Goal: Task Accomplishment & Management: Manage account settings

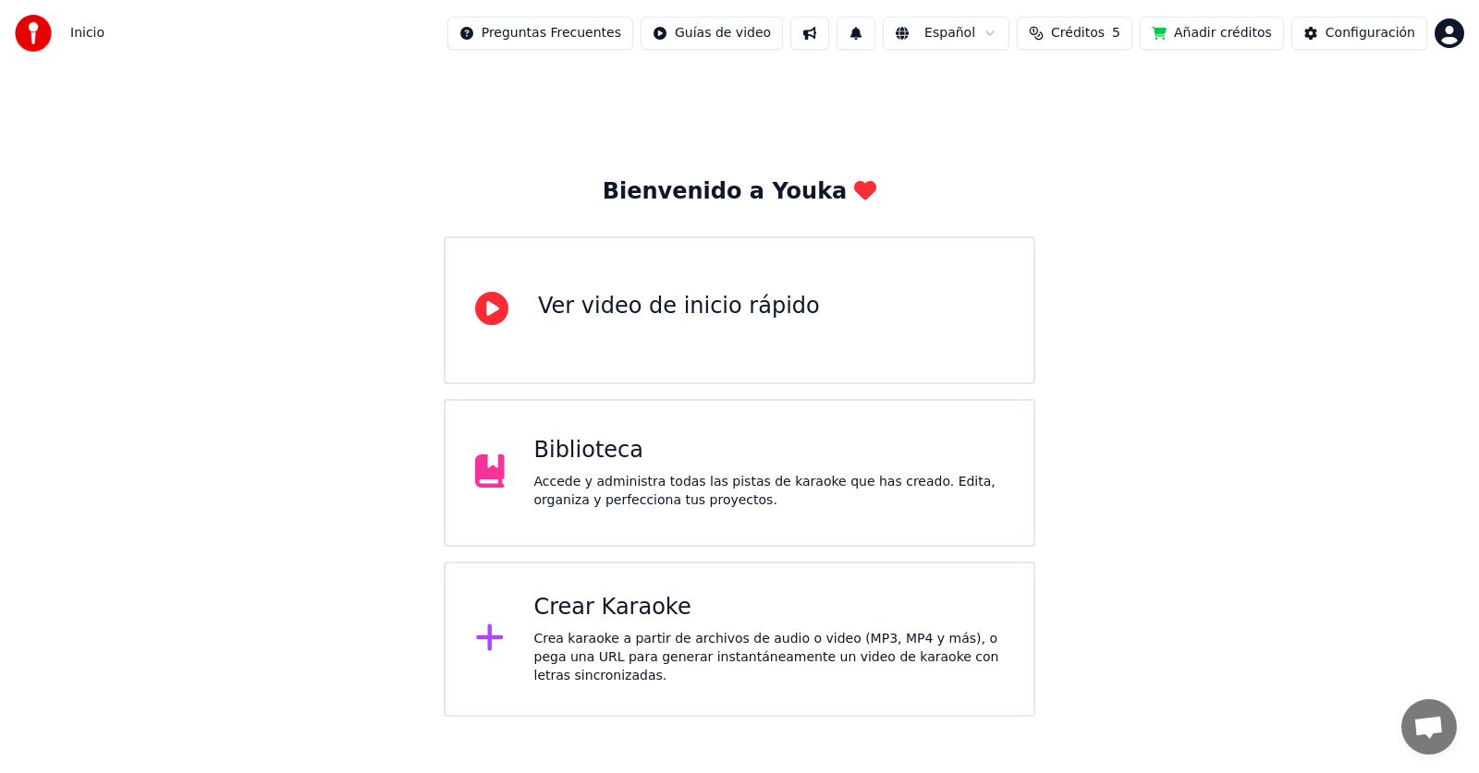
click at [1097, 47] on button "Créditos 5" at bounding box center [1074, 33] width 116 height 33
click at [1166, 95] on th "Expiración (días)" at bounding box center [1164, 87] width 123 height 37
click at [1122, 173] on button "Actualizar" at bounding box center [1092, 170] width 110 height 33
click at [1092, 175] on button "Actualizar" at bounding box center [1092, 170] width 110 height 33
click at [624, 466] on div "Biblioteca Accede y administra todas las pistas de karaoke que has creado. Edit…" at bounding box center [769, 473] width 470 height 74
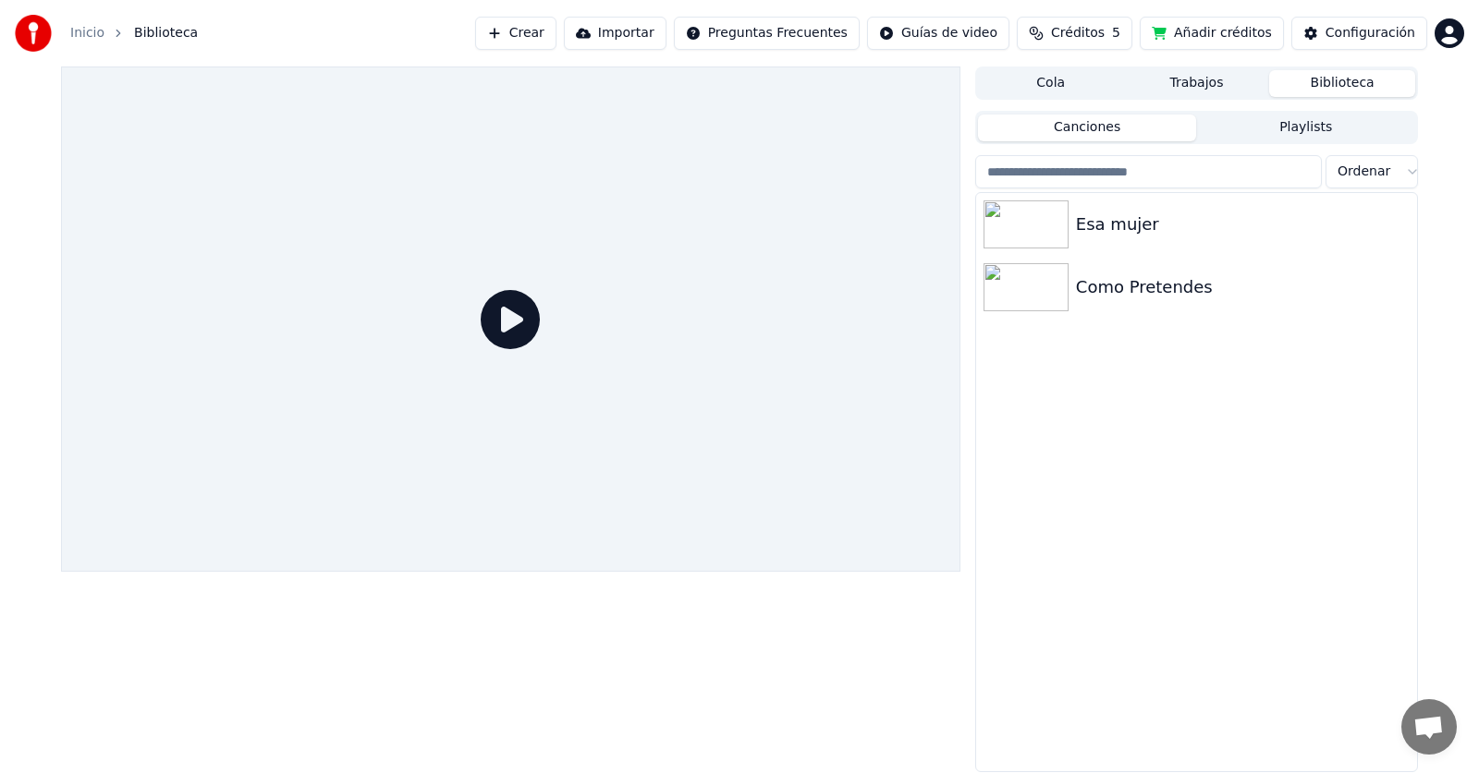
click at [1461, 30] on html "Inicio Biblioteca Crear Importar Preguntas Frecuentes Guías de video Créditos 5…" at bounding box center [739, 386] width 1479 height 773
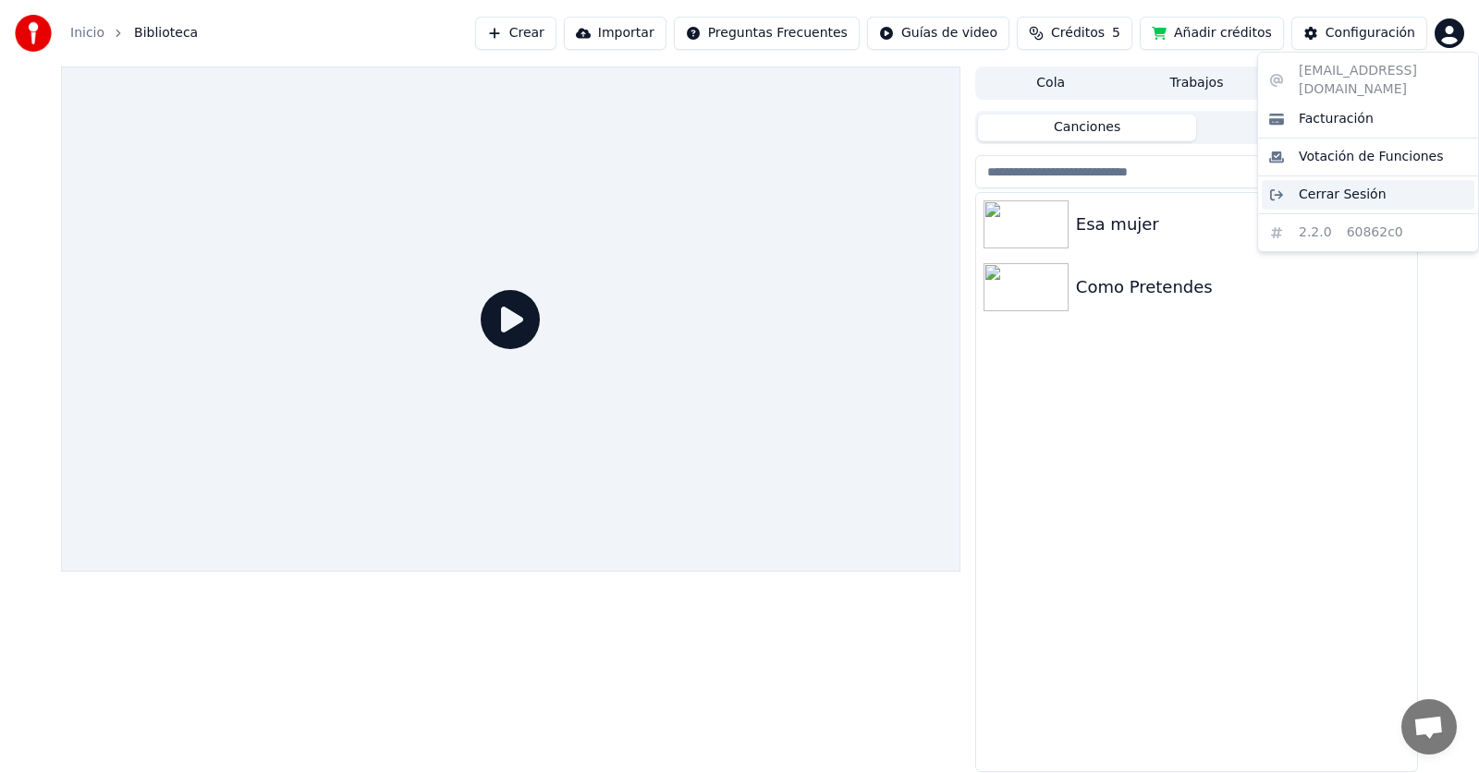
click at [1373, 186] on span "Cerrar Sesión" at bounding box center [1342, 195] width 88 height 18
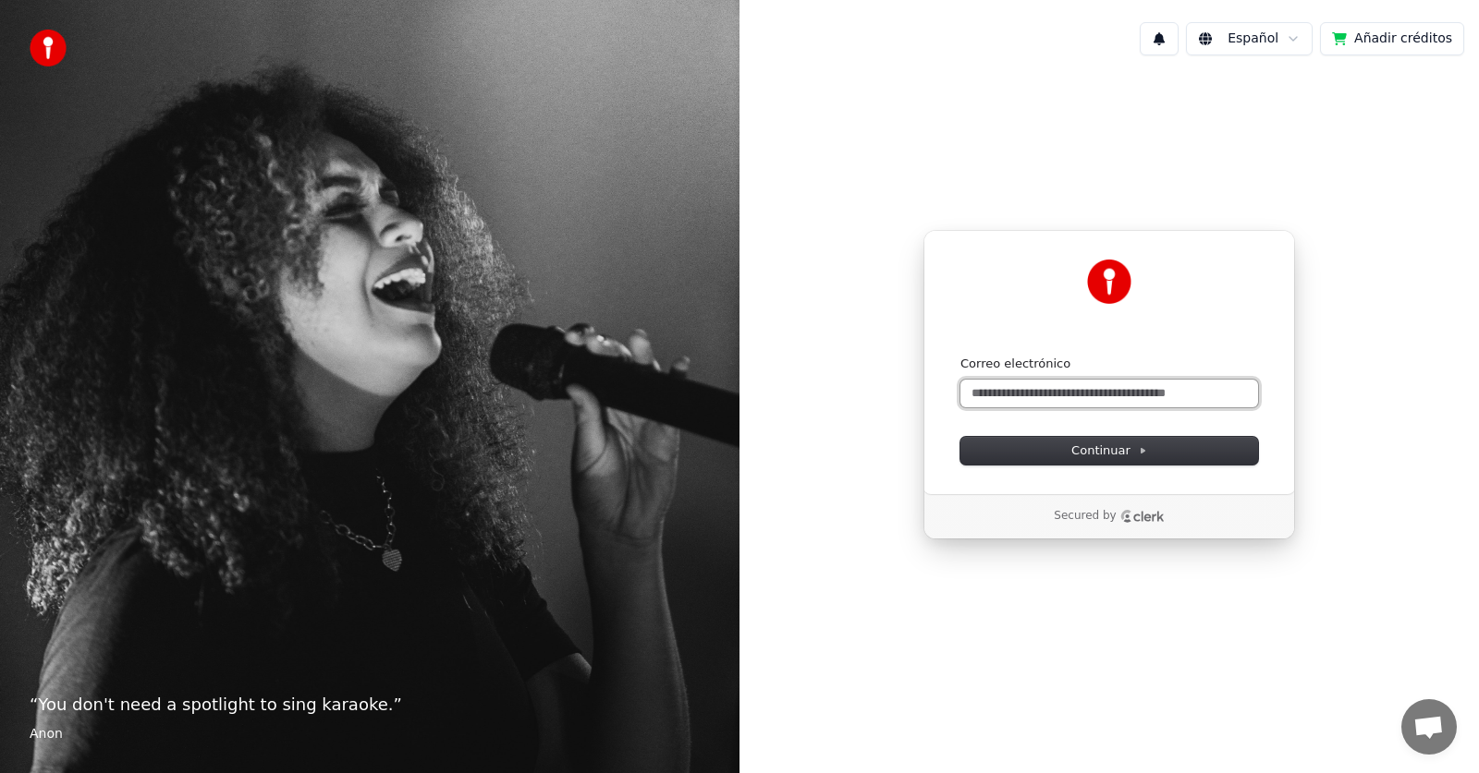
click at [1012, 392] on input "Correo electrónico" at bounding box center [1109, 394] width 298 height 28
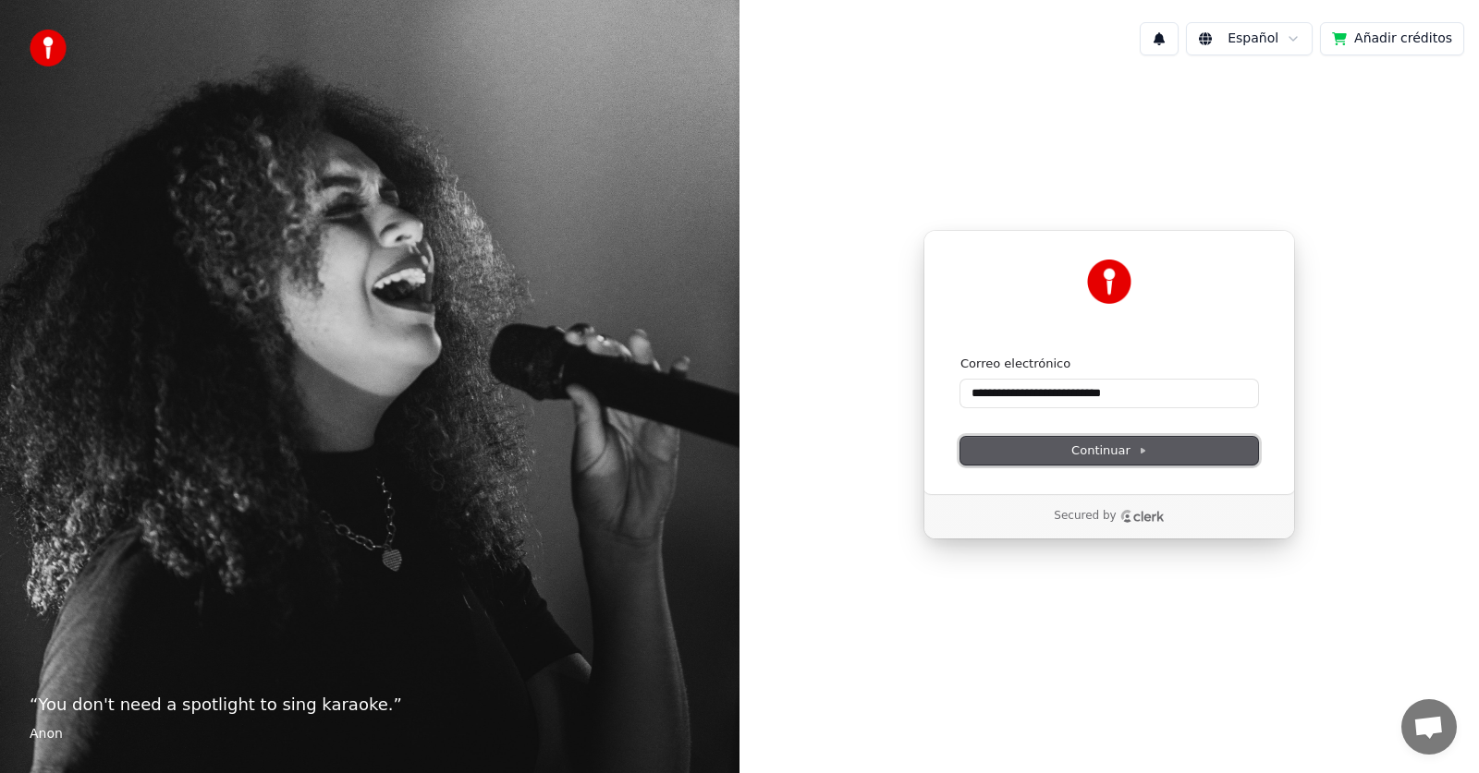
click at [1080, 457] on span "Continuar" at bounding box center [1109, 451] width 76 height 17
type input "**********"
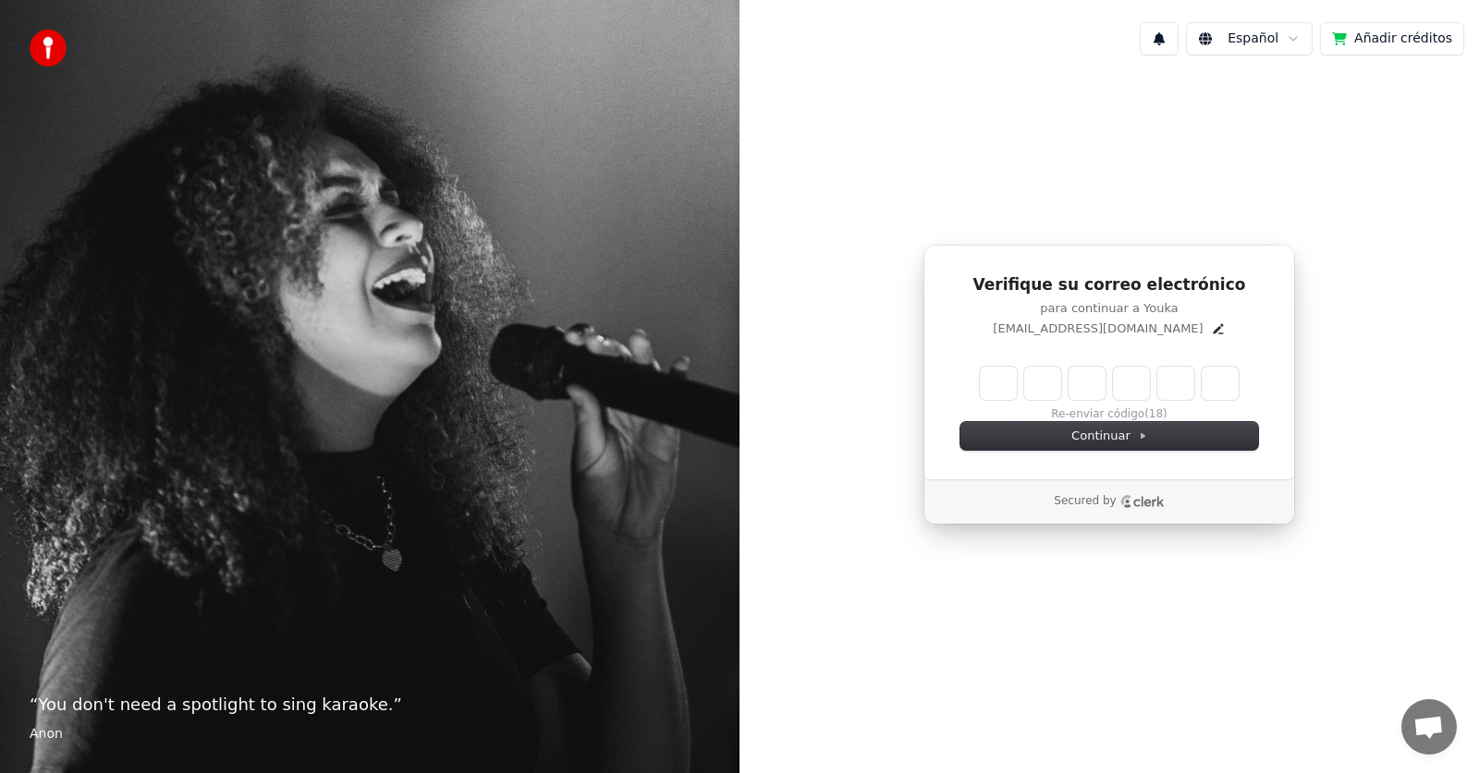
click at [1003, 395] on input "Enter verification code" at bounding box center [1109, 383] width 259 height 33
type input "******"
